Goal: Browse casually: Explore the website without a specific task or goal

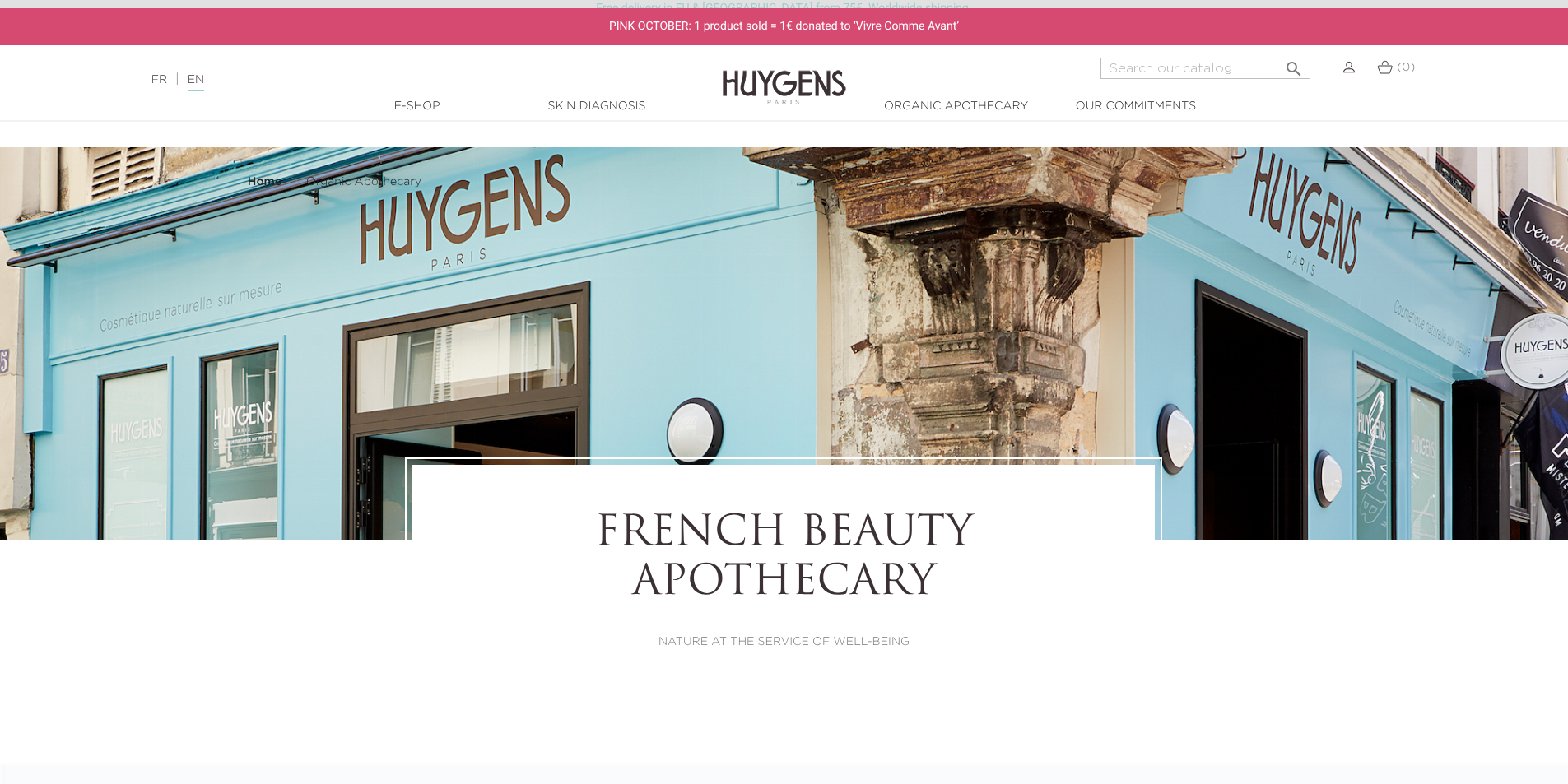
select select "FR"
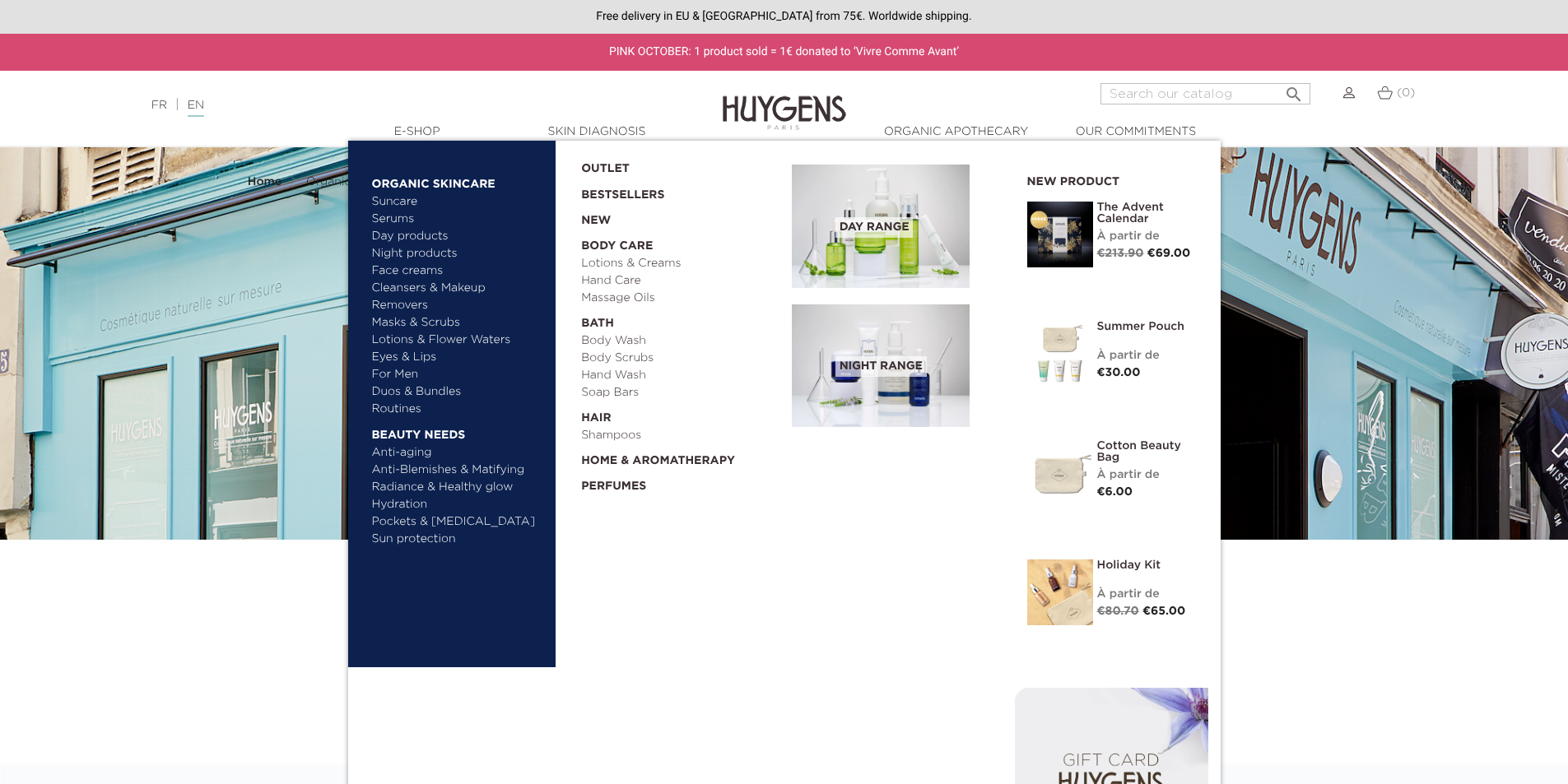
click at [428, 123] on link "  E-Shop" at bounding box center [417, 132] width 164 height 18
